Goal: Find contact information: Find contact information

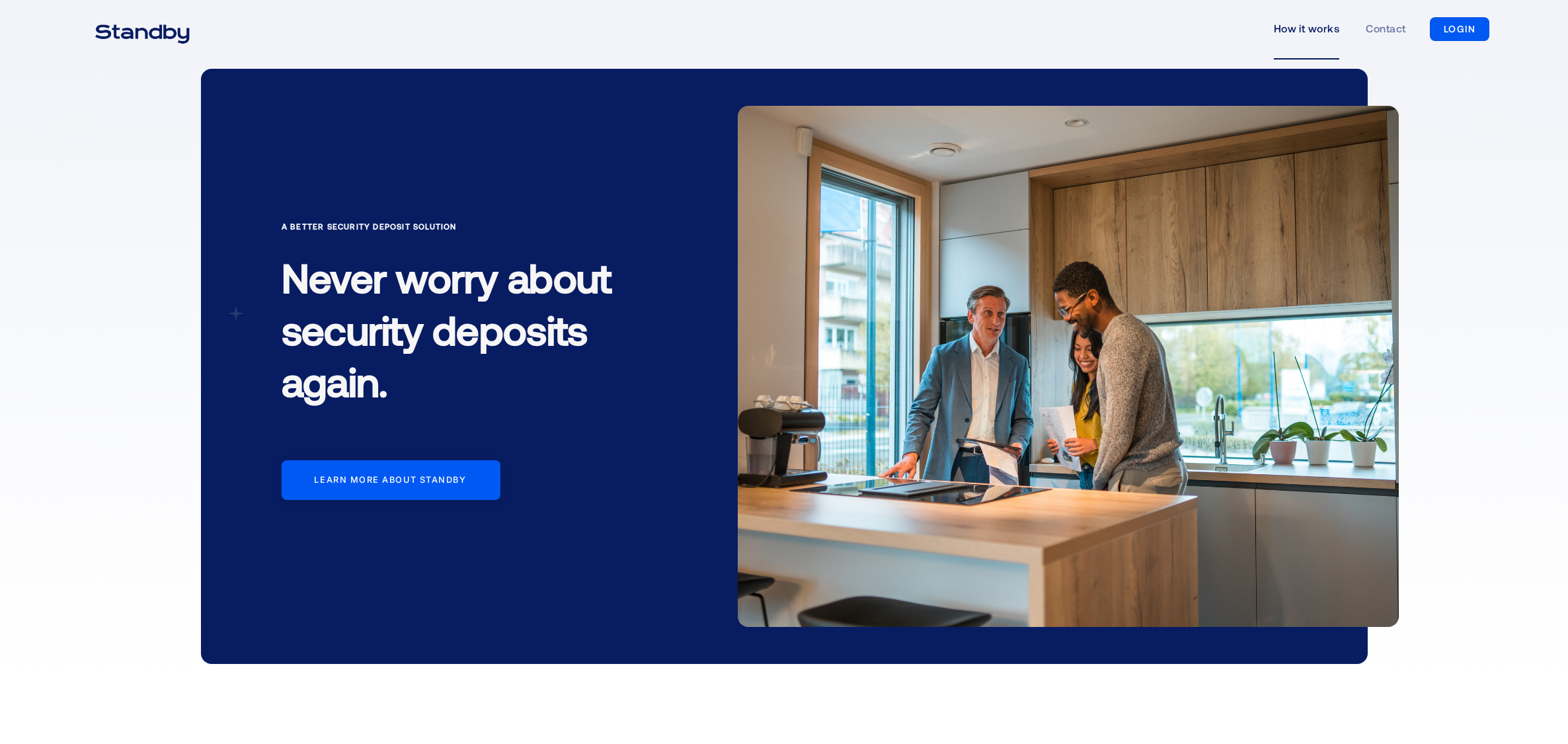
click at [1315, 26] on link "How it works" at bounding box center [1306, 29] width 66 height 61
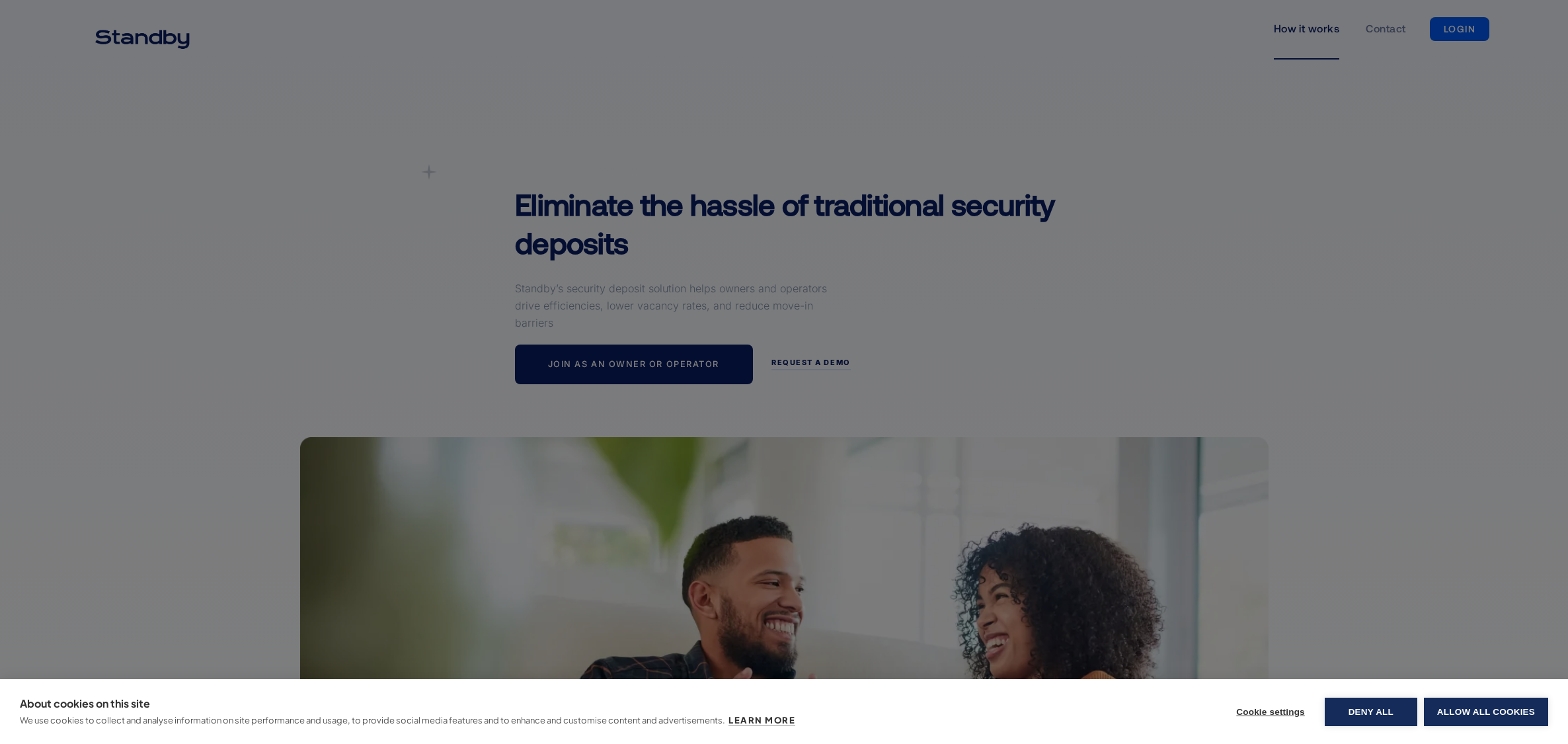
drag, startPoint x: 1453, startPoint y: 712, endPoint x: 1467, endPoint y: 706, distance: 15.2
click at [1453, 711] on button "Allow all cookies" at bounding box center [1486, 711] width 124 height 29
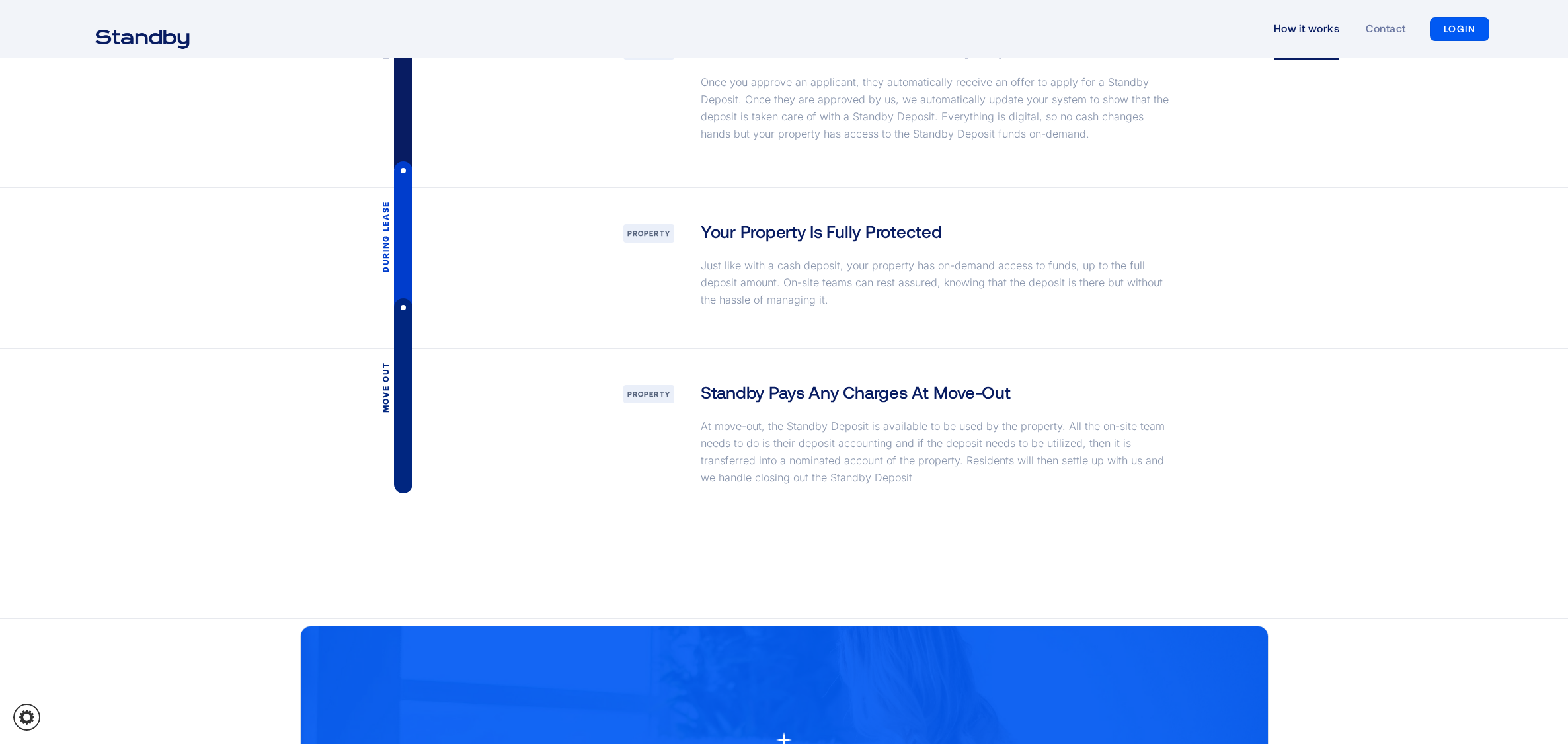
scroll to position [1884, 0]
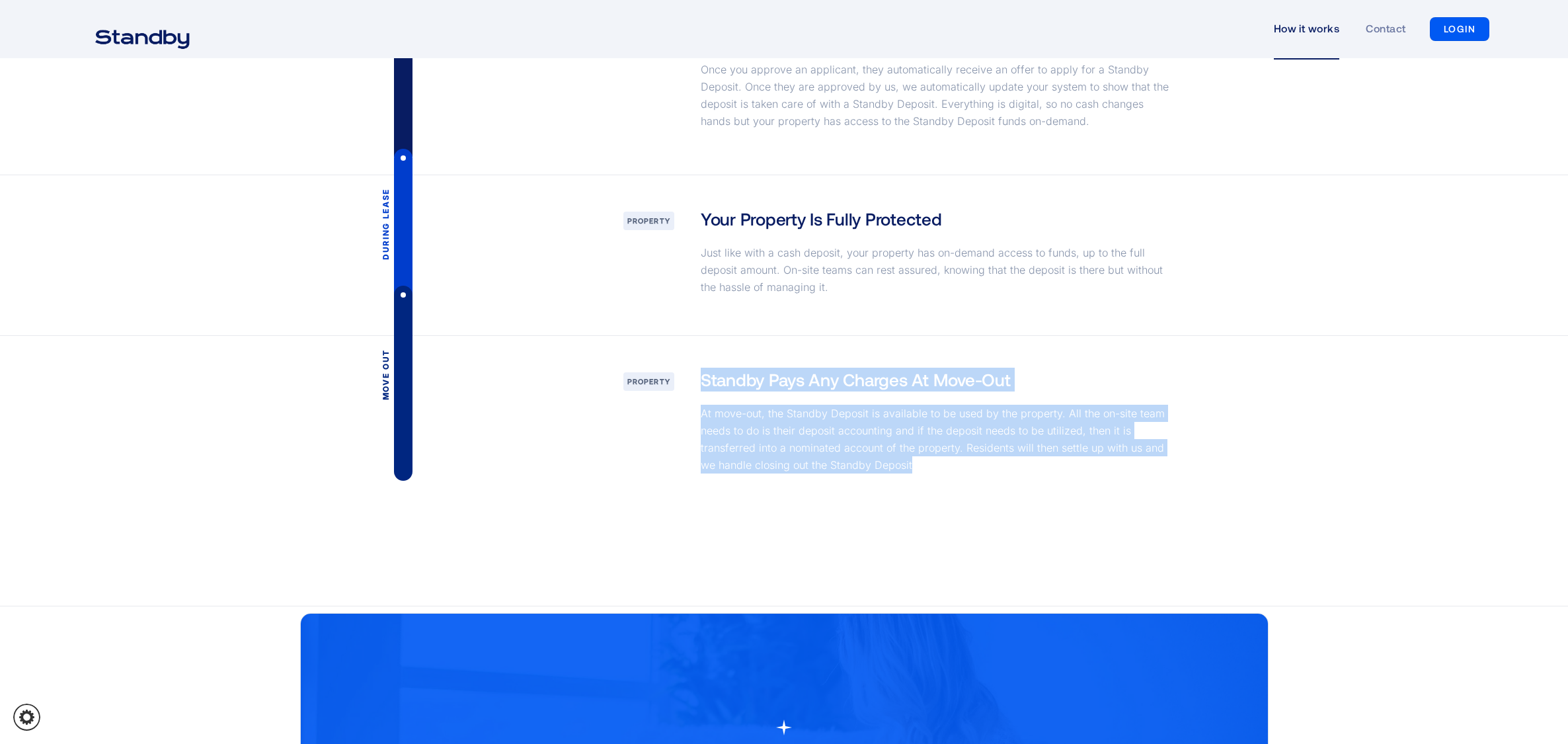
drag, startPoint x: 940, startPoint y: 468, endPoint x: 734, endPoint y: 417, distance: 212.2
click at [684, 378] on div "Move out property Standby Pays Any Charges At Move-Out At move-out, the Standby…" at bounding box center [784, 425] width 968 height 177
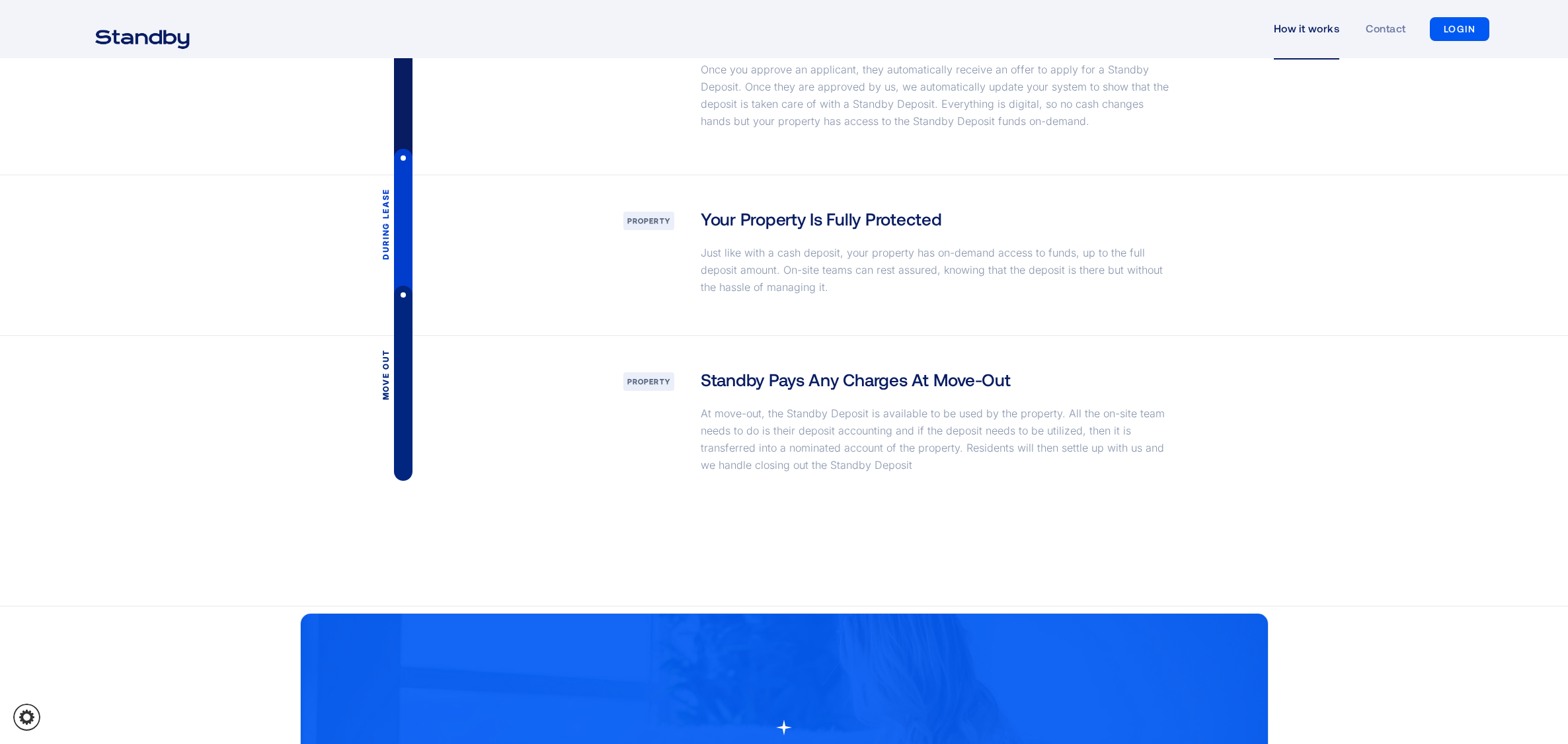
click at [1020, 538] on div "Move out property Standby Pays Any Charges At Move-Out At move-out, the Standby…" at bounding box center [784, 471] width 1568 height 270
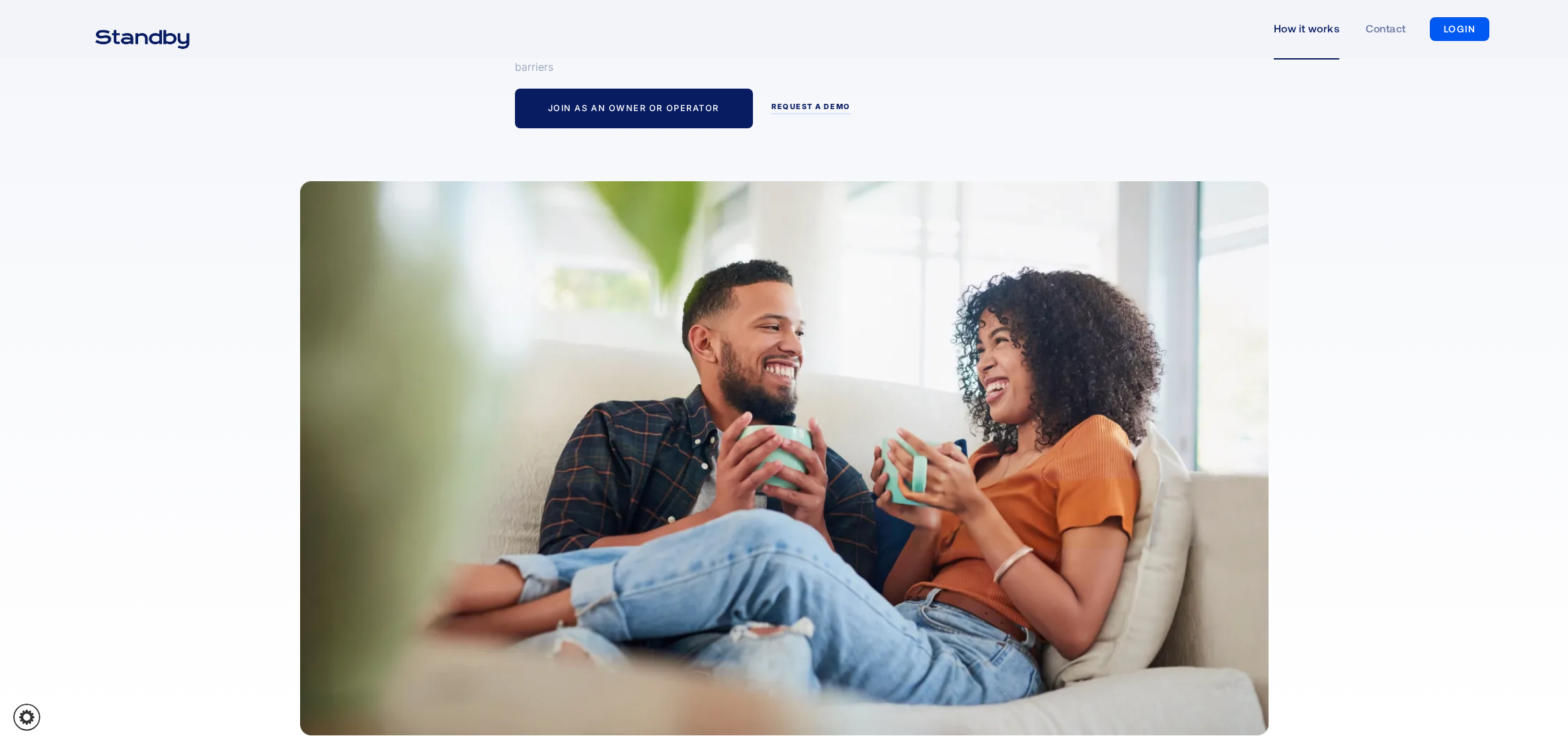
scroll to position [0, 0]
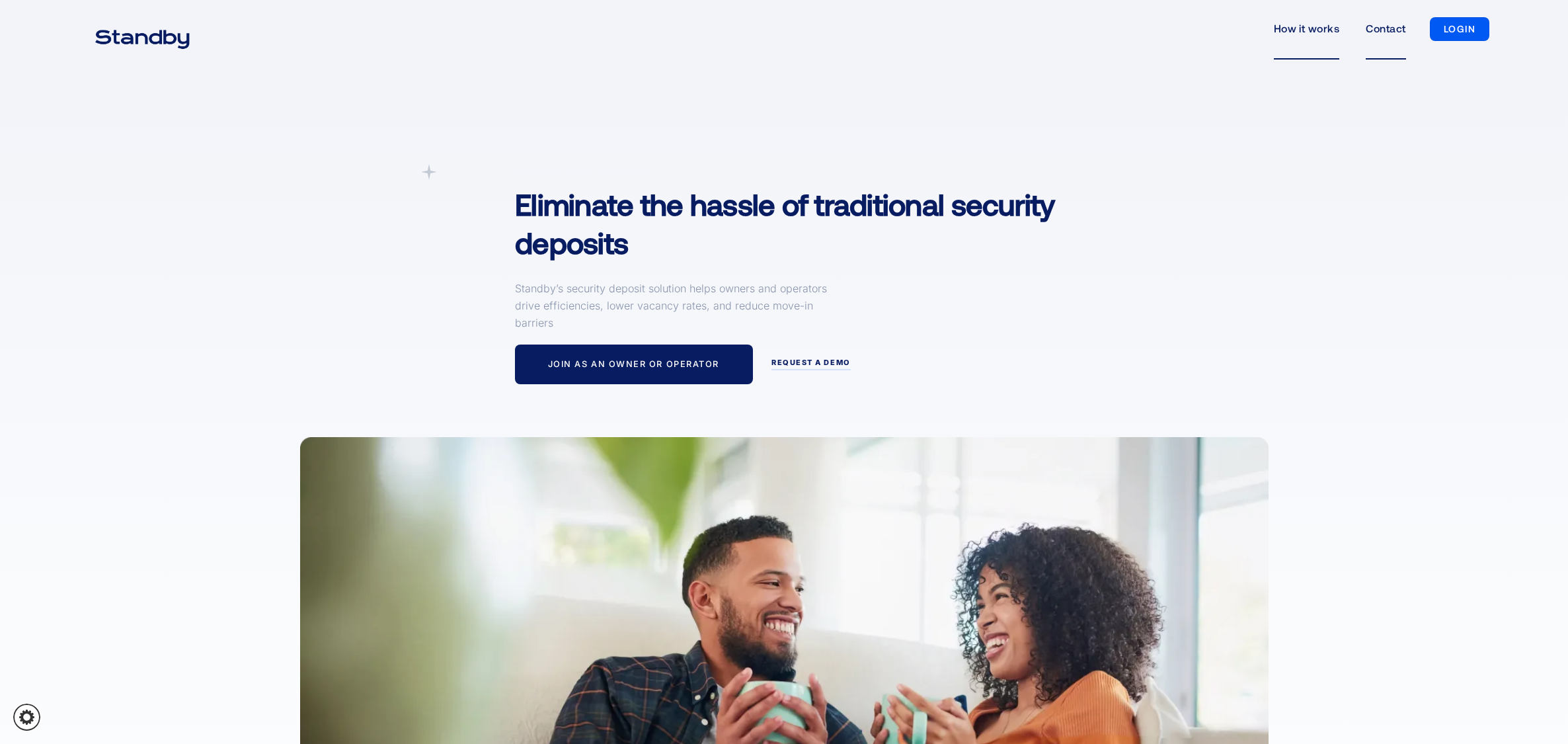
click at [1395, 31] on link "Contact" at bounding box center [1385, 29] width 39 height 61
